Goal: Find specific page/section: Find specific page/section

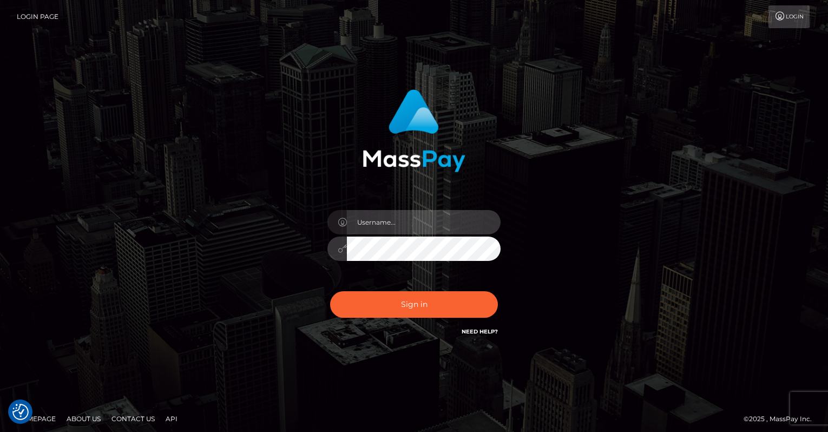
click at [395, 228] on input "text" at bounding box center [424, 222] width 154 height 24
type input "oli.fanvue"
click at [426, 224] on input "text" at bounding box center [424, 222] width 154 height 24
type input "oli.fanvue"
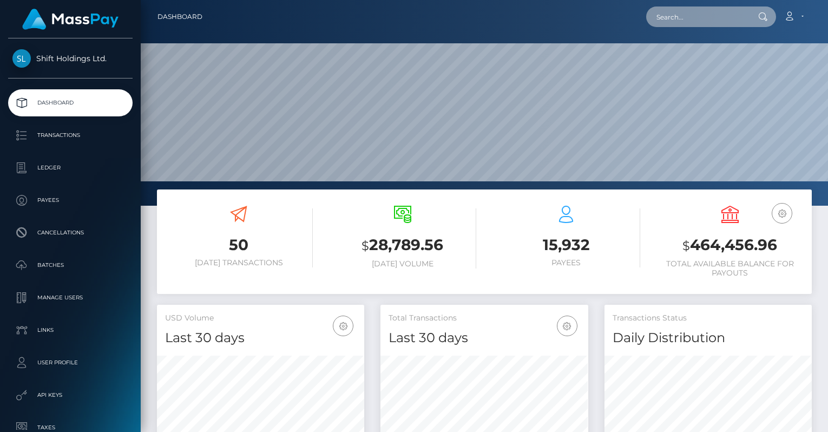
click at [728, 15] on input "text" at bounding box center [697, 16] width 102 height 21
paste input "seimar2307@gmail.com"
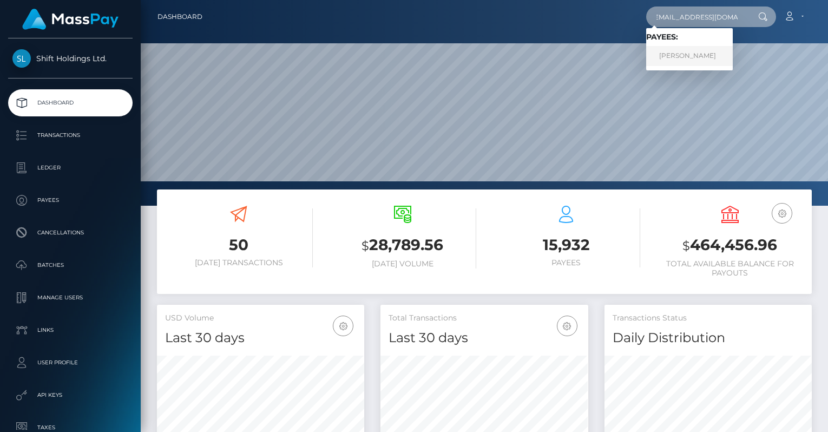
type input "[EMAIL_ADDRESS][DOMAIN_NAME]"
click at [703, 52] on link "SHIMA TSUCHIJIMA" at bounding box center [689, 56] width 87 height 20
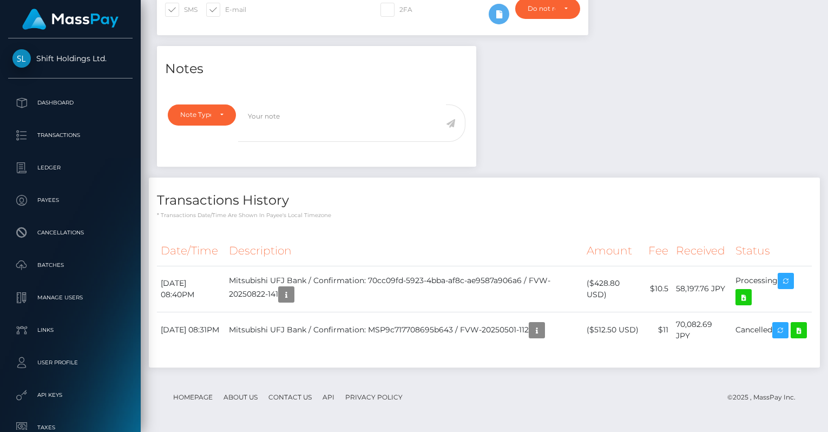
scroll to position [130, 207]
